Goal: Task Accomplishment & Management: Complete application form

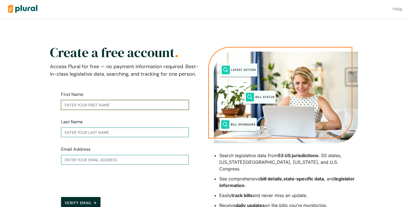
click at [89, 107] on input "text" at bounding box center [125, 105] width 128 height 10
type input "[PERSON_NAME]"
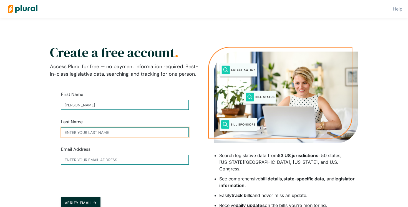
type input "[PERSON_NAME]"
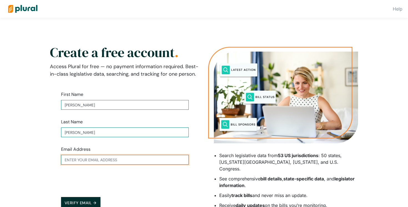
type input "[EMAIL_ADDRESS][DOMAIN_NAME]"
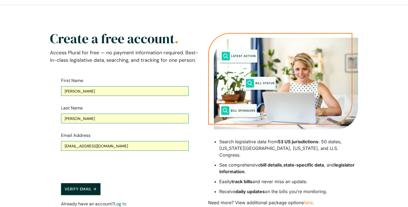
scroll to position [23, 0]
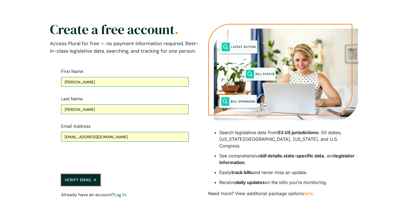
click at [87, 182] on button "Verify Email →" at bounding box center [80, 180] width 39 height 12
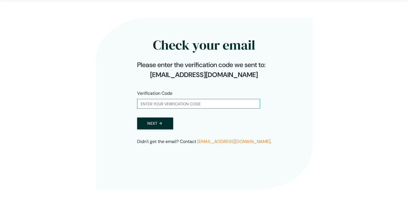
scroll to position [18, 0]
click at [175, 105] on input "text" at bounding box center [198, 104] width 123 height 10
type input "920086"
click at [158, 123] on button "Next →" at bounding box center [155, 124] width 36 height 12
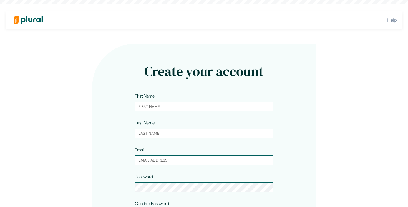
type input "[PERSON_NAME]"
type input "[EMAIL_ADDRESS][DOMAIN_NAME]"
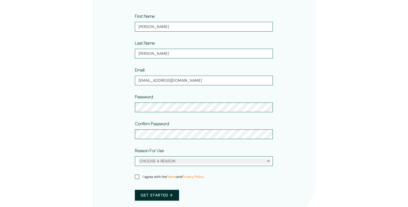
scroll to position [85, 0]
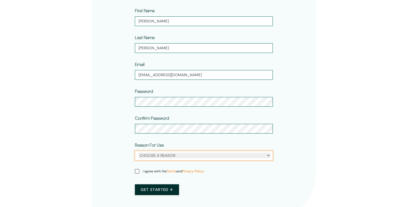
click at [197, 157] on select "CHOOSE A REASON Personal Professional" at bounding box center [204, 156] width 132 height 6
select select "personal"
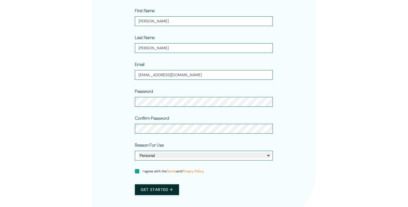
click at [137, 171] on input "I agree with the Terms and Privacy Policy" at bounding box center [137, 171] width 4 height 4
checkbox input "true"
click at [153, 190] on button "Get started →" at bounding box center [157, 190] width 44 height 11
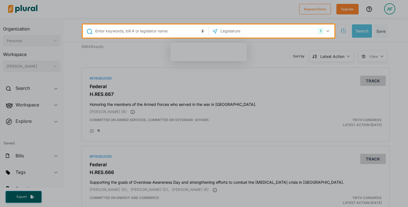
click at [141, 178] on div at bounding box center [204, 123] width 408 height 170
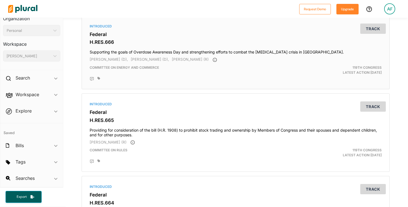
scroll to position [135, 0]
